Goal: Book appointment/travel/reservation

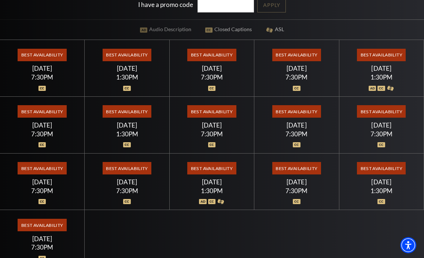
scroll to position [209, 0]
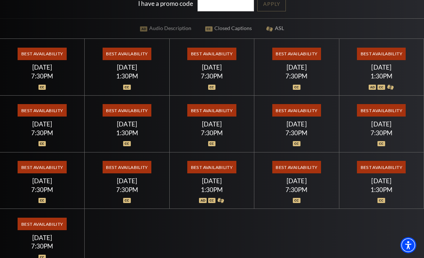
click at [384, 54] on span "Best Availability" at bounding box center [381, 54] width 49 height 12
click at [376, 74] on div "1:30PM" at bounding box center [381, 76] width 67 height 6
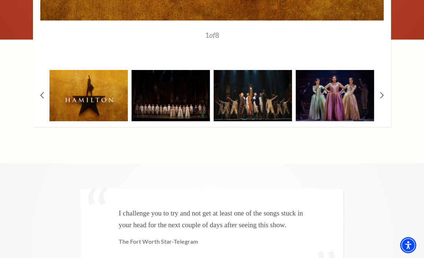
scroll to position [1433, 0]
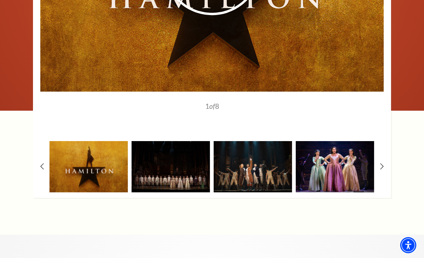
click at [350, 144] on img at bounding box center [335, 166] width 78 height 51
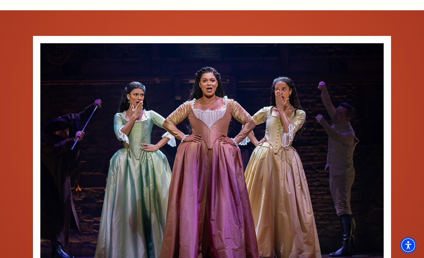
scroll to position [1257, 0]
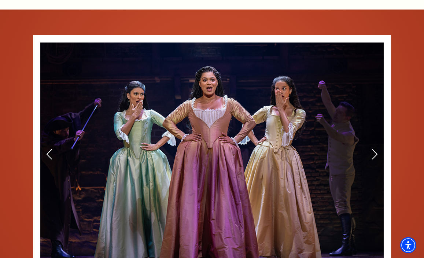
click at [369, 129] on img at bounding box center [211, 155] width 343 height 225
click at [375, 148] on icon at bounding box center [375, 154] width 8 height 13
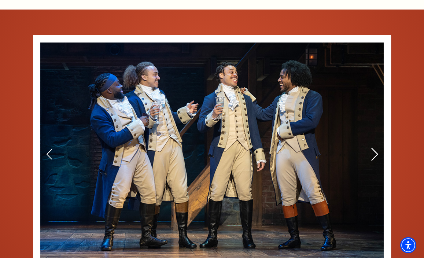
click at [375, 148] on icon at bounding box center [375, 154] width 8 height 13
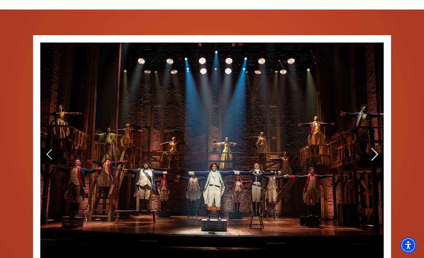
click at [375, 148] on icon at bounding box center [375, 154] width 8 height 13
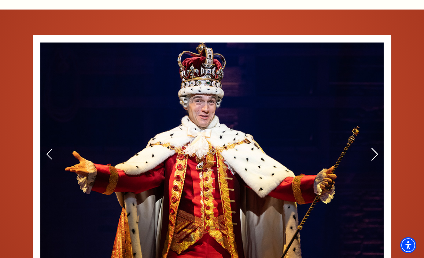
click at [375, 148] on icon at bounding box center [375, 154] width 8 height 13
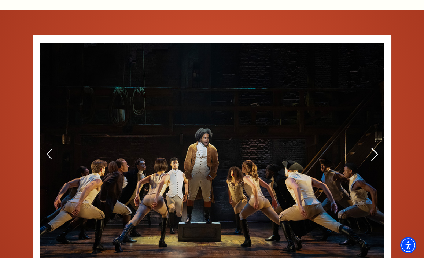
click at [375, 148] on icon at bounding box center [375, 154] width 8 height 13
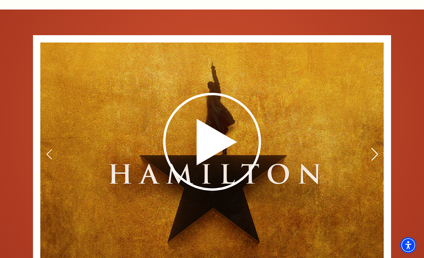
click at [375, 148] on icon at bounding box center [375, 154] width 8 height 13
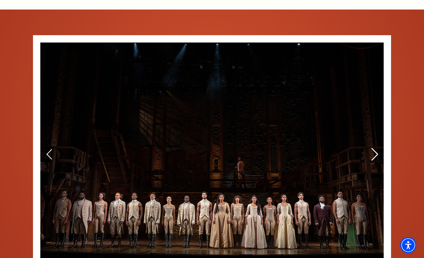
click at [375, 148] on icon at bounding box center [375, 154] width 8 height 13
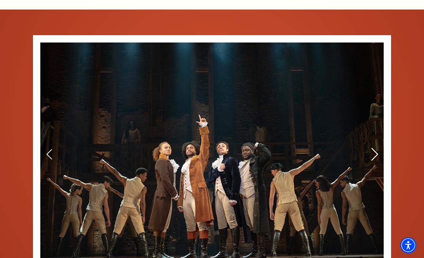
click at [375, 148] on icon at bounding box center [375, 154] width 8 height 13
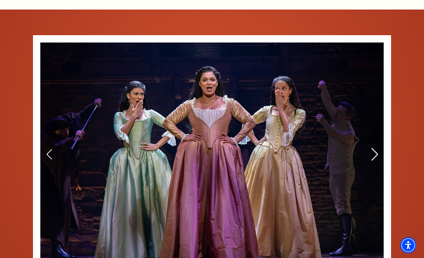
click at [375, 148] on icon at bounding box center [375, 154] width 8 height 13
